Goal: Task Accomplishment & Management: Complete application form

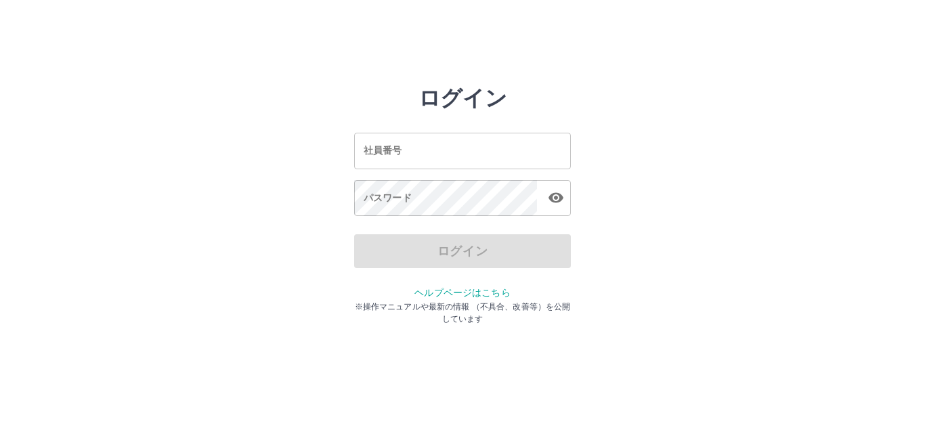
click at [460, 100] on h2 "ログイン" at bounding box center [462, 98] width 89 height 26
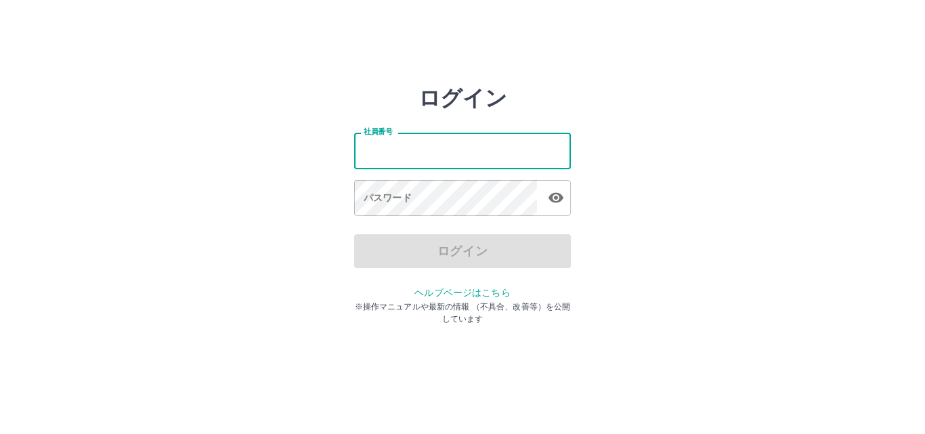
click at [378, 160] on input "社員番号" at bounding box center [462, 151] width 217 height 36
type input "*******"
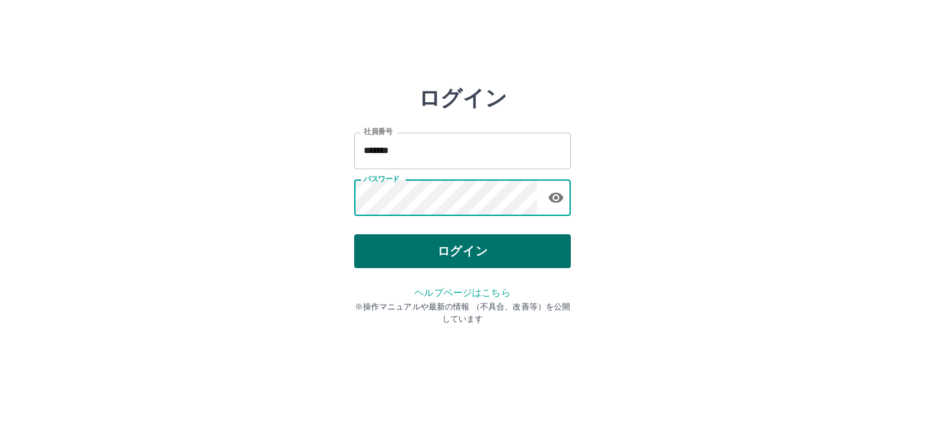
click at [459, 252] on button "ログイン" at bounding box center [462, 251] width 217 height 34
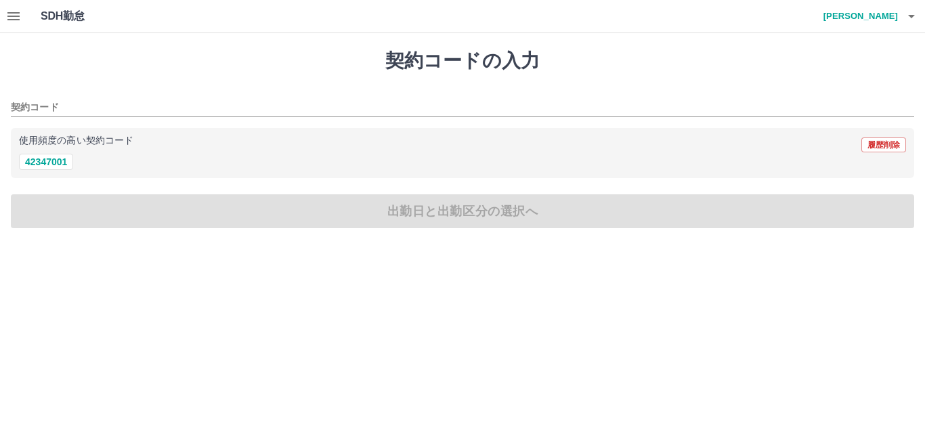
click at [427, 68] on h1 "契約コードの入力" at bounding box center [462, 60] width 903 height 23
click at [47, 160] on button "42347001" at bounding box center [46, 162] width 54 height 16
type input "********"
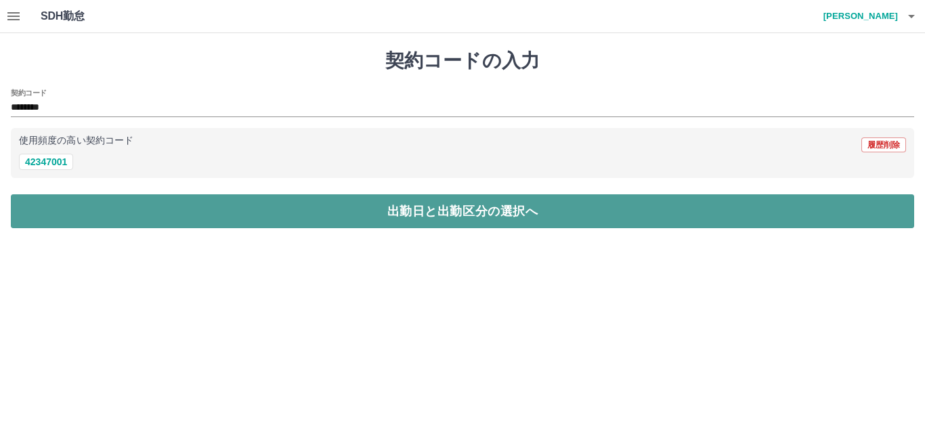
drag, startPoint x: 468, startPoint y: 212, endPoint x: 459, endPoint y: 214, distance: 9.0
click at [467, 212] on button "出勤日と出勤区分の選択へ" at bounding box center [462, 211] width 903 height 34
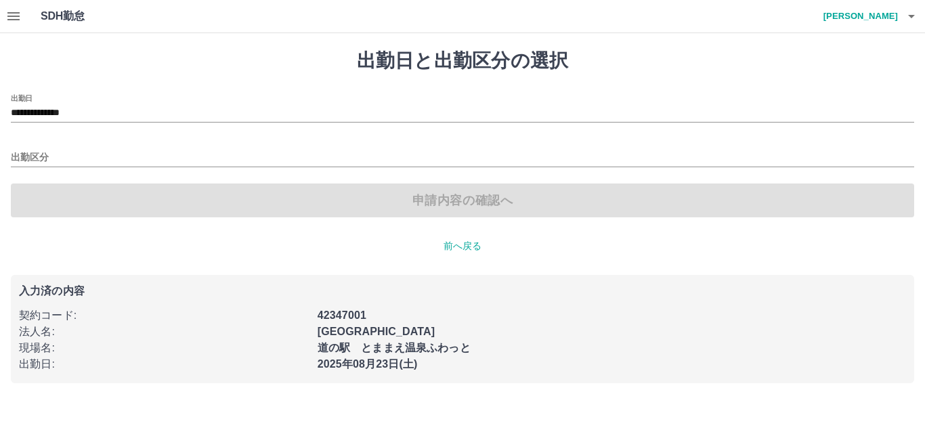
drag, startPoint x: 446, startPoint y: 64, endPoint x: 439, endPoint y: 73, distance: 10.7
click at [441, 72] on h1 "出勤日と出勤区分の選択" at bounding box center [462, 60] width 903 height 23
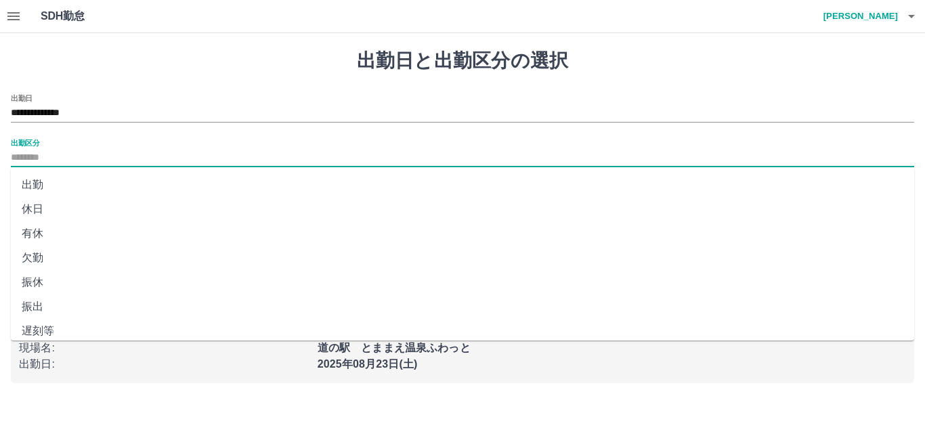
click at [29, 161] on input "出勤区分" at bounding box center [462, 158] width 903 height 17
click at [33, 183] on li "出勤" at bounding box center [462, 185] width 903 height 24
type input "**"
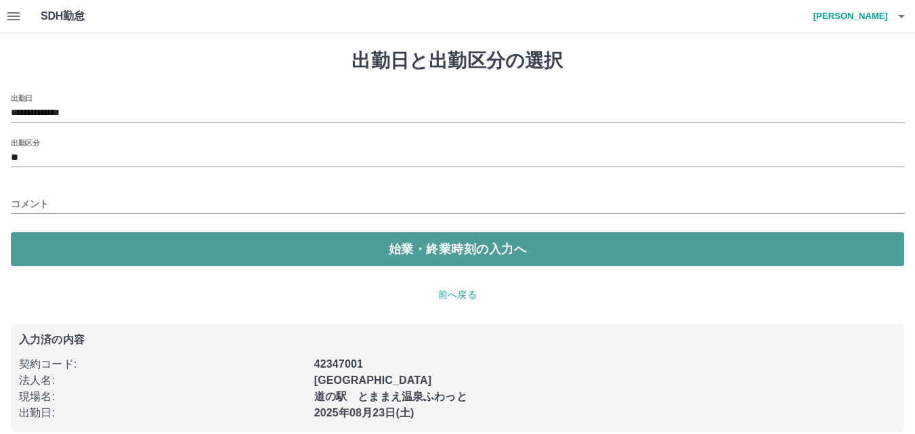
click at [477, 248] on button "始業・終業時刻の入力へ" at bounding box center [457, 249] width 893 height 34
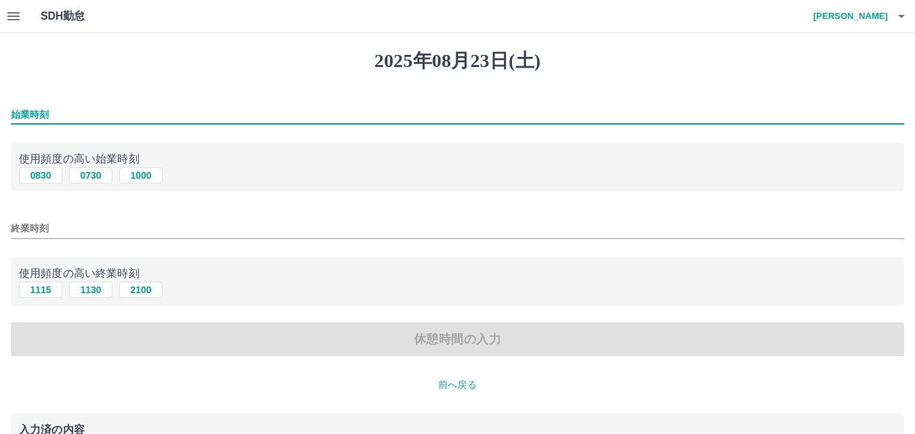
click at [33, 118] on input "始業時刻" at bounding box center [457, 115] width 893 height 20
type input "****"
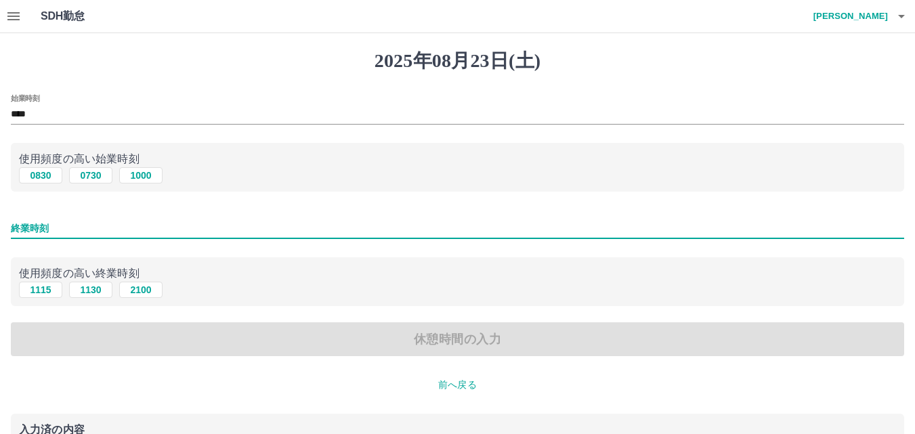
drag, startPoint x: 30, startPoint y: 234, endPoint x: 7, endPoint y: 232, distance: 23.8
click at [30, 234] on input "終業時刻" at bounding box center [457, 229] width 893 height 20
type input "****"
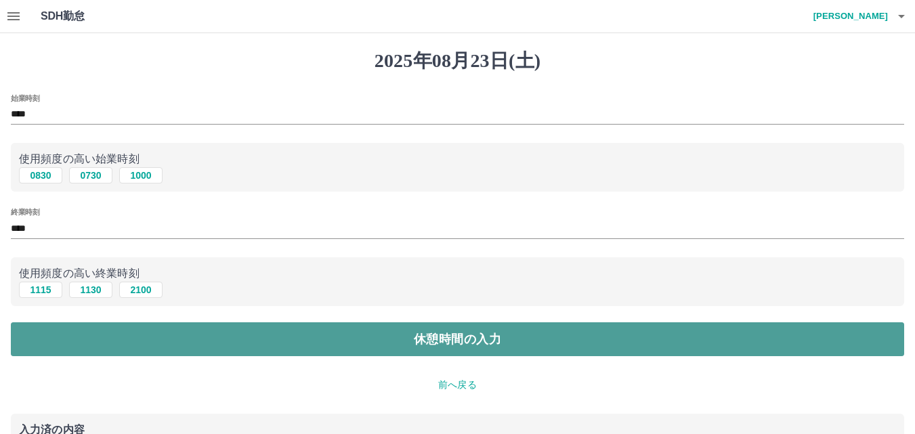
click at [460, 343] on button "休憩時間の入力" at bounding box center [457, 339] width 893 height 34
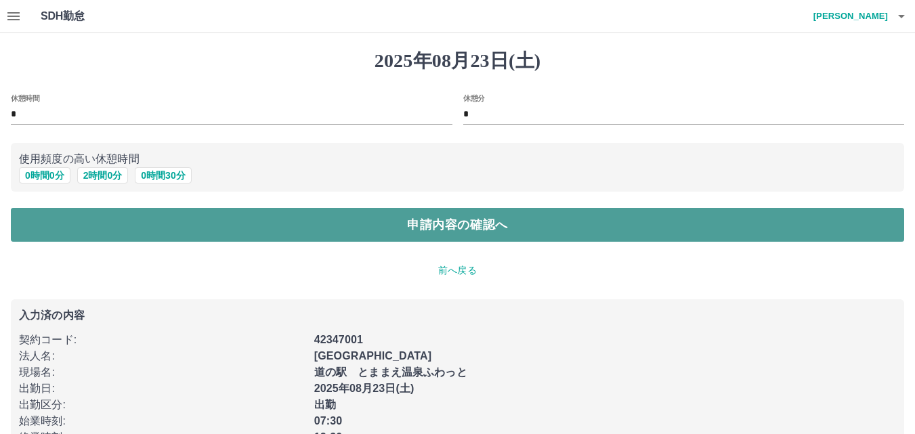
click at [443, 226] on button "申請内容の確認へ" at bounding box center [457, 225] width 893 height 34
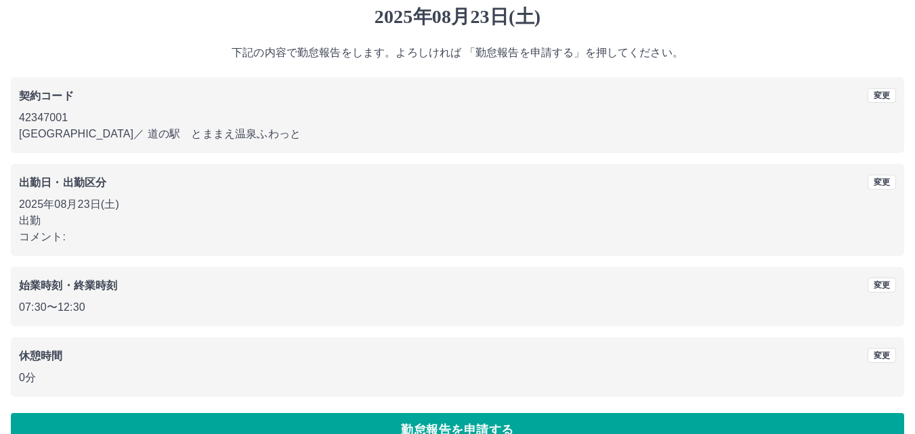
scroll to position [73, 0]
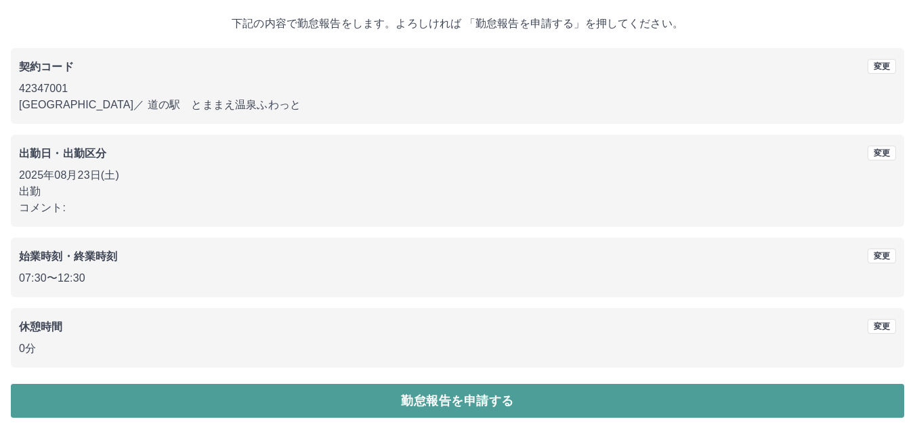
click at [452, 401] on button "勤怠報告を申請する" at bounding box center [457, 401] width 893 height 34
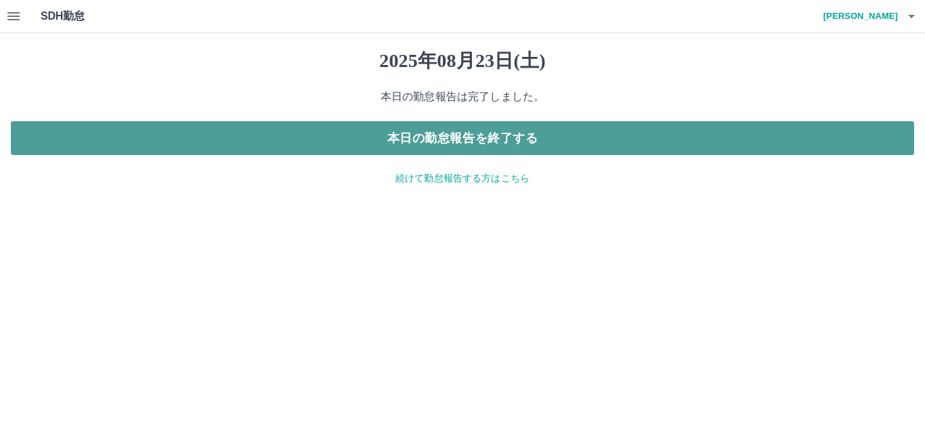
drag, startPoint x: 460, startPoint y: 133, endPoint x: 464, endPoint y: 139, distance: 7.0
click at [463, 137] on button "本日の勤怠報告を終了する" at bounding box center [462, 138] width 903 height 34
